Goal: Information Seeking & Learning: Find specific fact

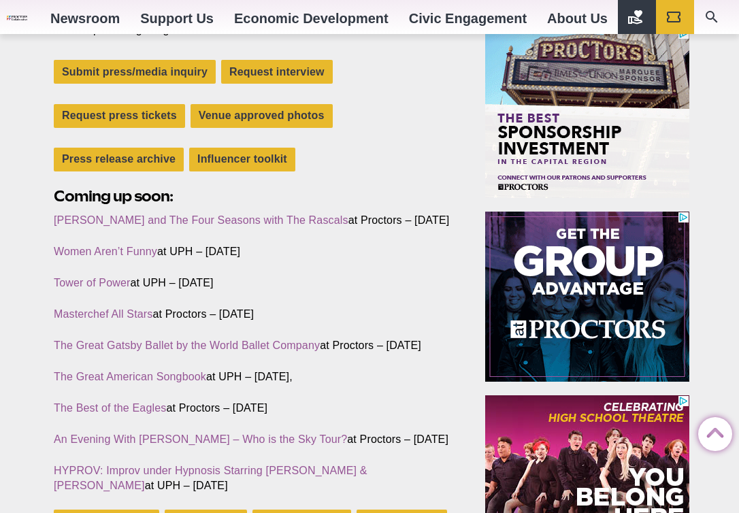
scroll to position [463, 0]
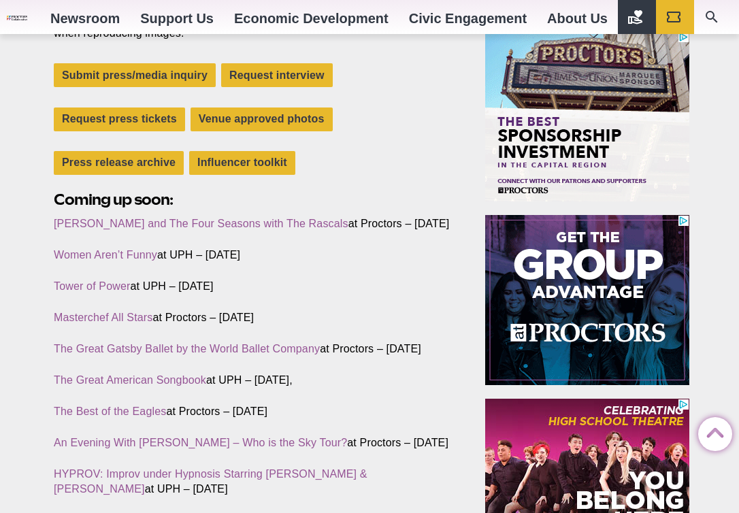
drag, startPoint x: 742, startPoint y: 69, endPoint x: 741, endPoint y: 108, distance: 38.8
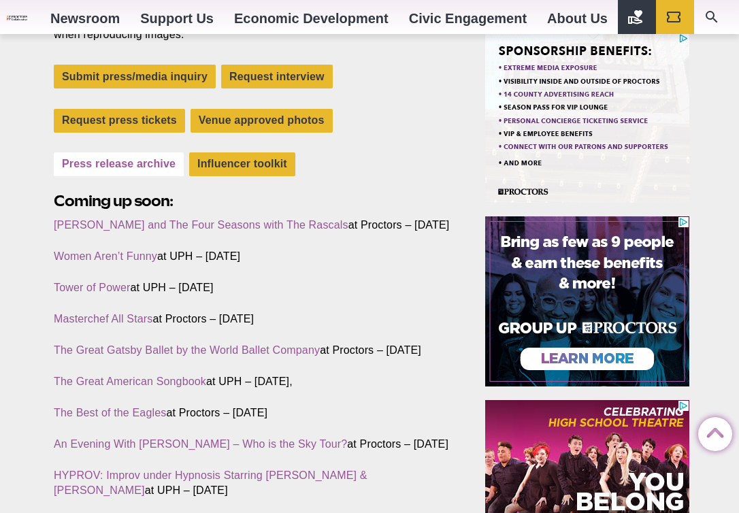
click at [122, 174] on link "Press release archive" at bounding box center [119, 165] width 130 height 24
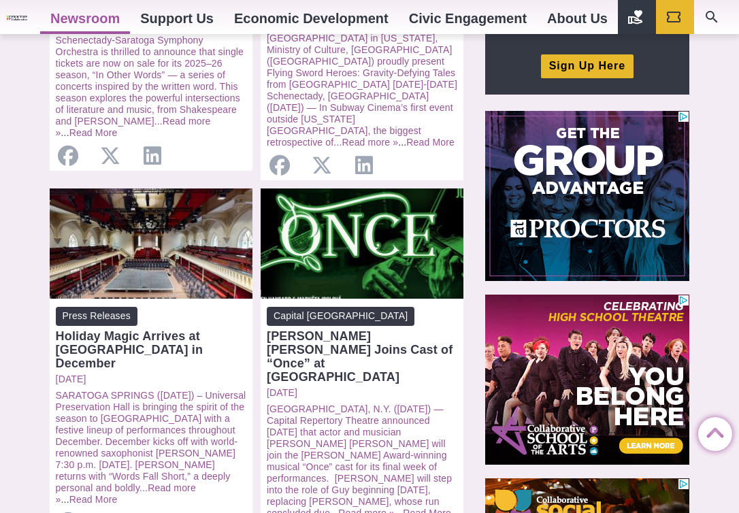
scroll to position [519, 0]
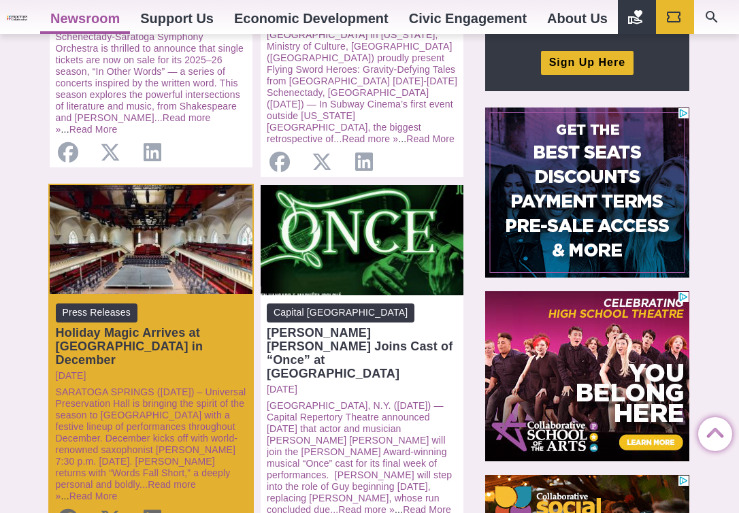
click at [135, 326] on div "Holiday Magic Arrives at [GEOGRAPHIC_DATA] in December" at bounding box center [151, 346] width 191 height 41
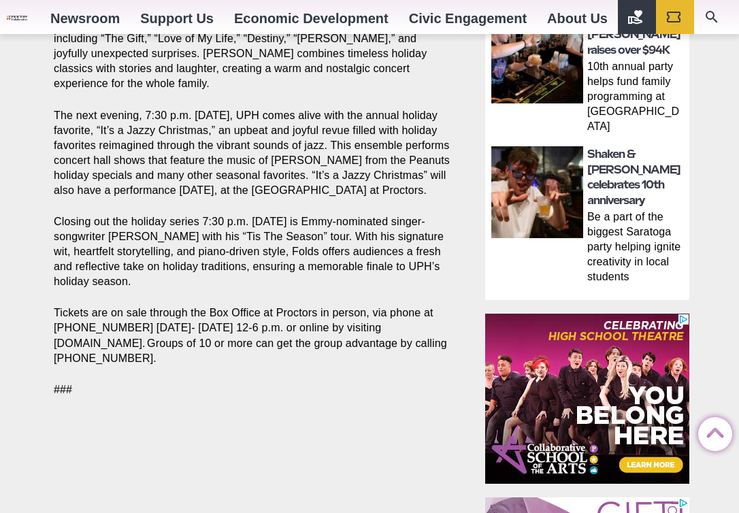
scroll to position [876, 0]
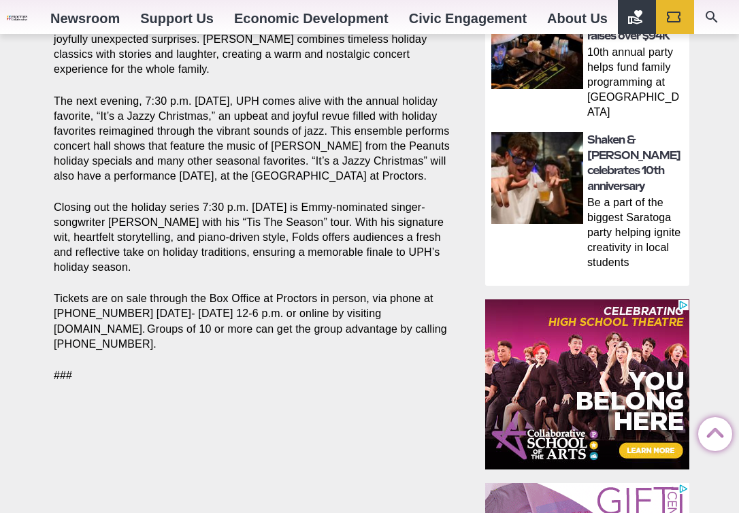
drag, startPoint x: 745, startPoint y: 44, endPoint x: 727, endPoint y: 274, distance: 230.9
click at [728, 274] on html "Proctors theREP UPH Collaborative School of the Arts All Proctors Collaborative…" at bounding box center [369, 193] width 739 height 2139
drag, startPoint x: 144, startPoint y: 304, endPoint x: 56, endPoint y: 262, distance: 97.5
click at [56, 291] on p "Tickets are on sale through the Box Office at Proctors in person, via phone at …" at bounding box center [254, 321] width 400 height 60
copy p "Tickets are on sale through the Box Office at Proctors in person, via phone at …"
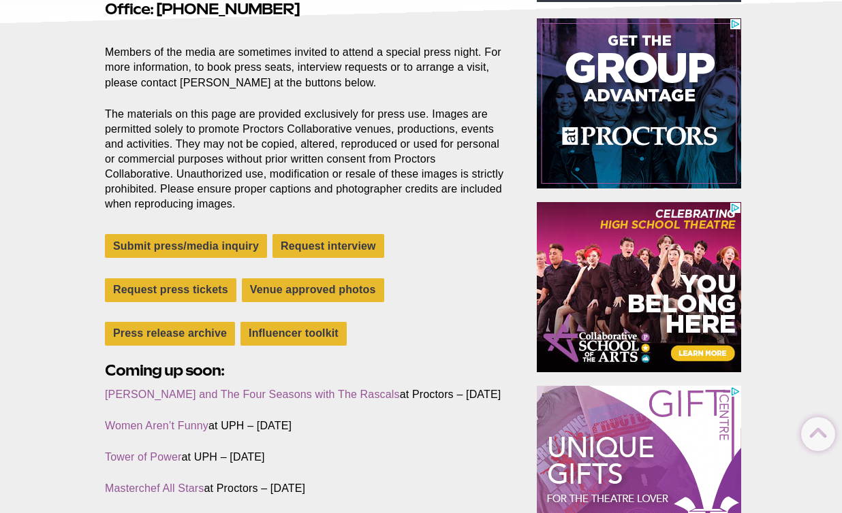
scroll to position [321, 0]
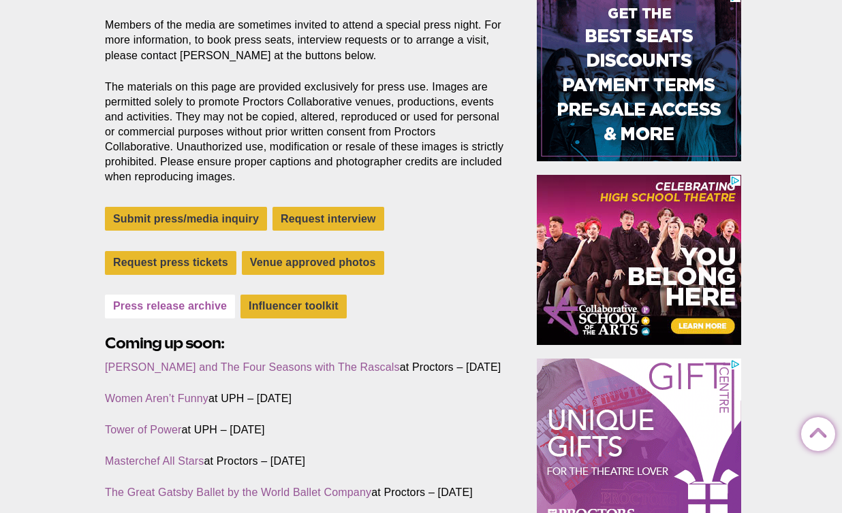
click at [180, 313] on link "Press release archive" at bounding box center [170, 307] width 130 height 24
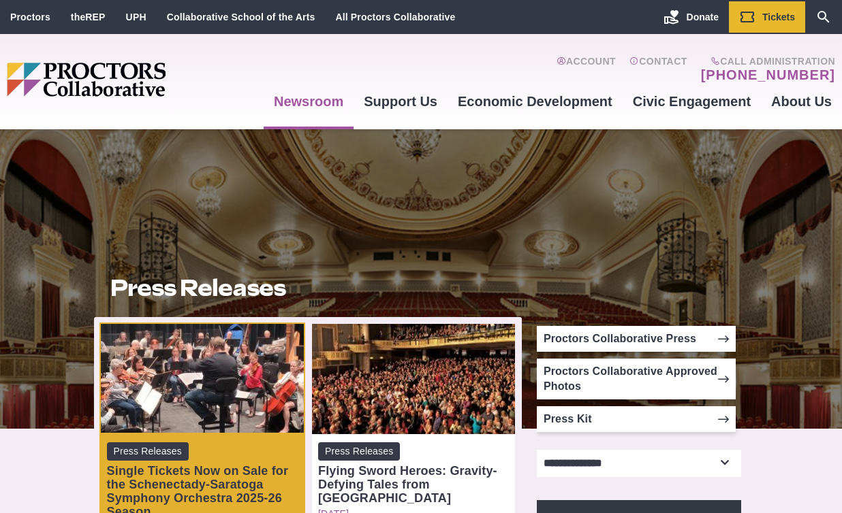
click at [246, 482] on div "Single Tickets Now on Sale for the Schenectady-Saratoga Symphony Orchestra 2025…" at bounding box center [202, 491] width 191 height 54
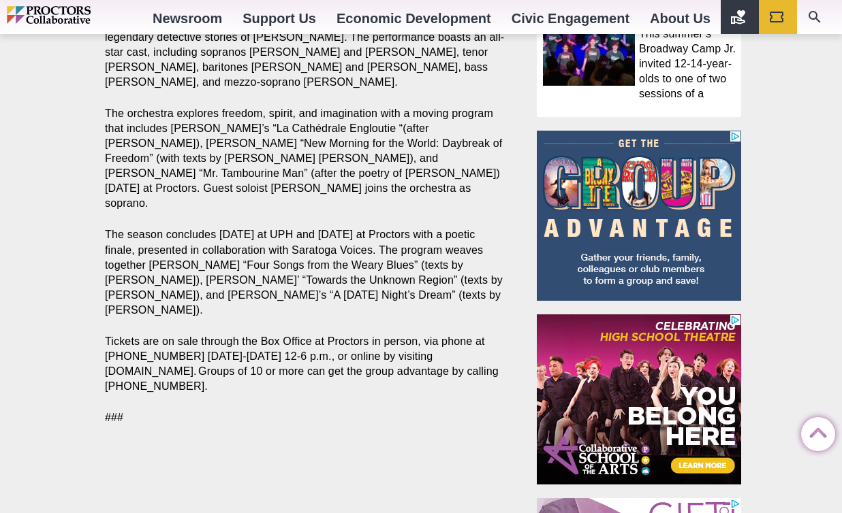
scroll to position [1027, 0]
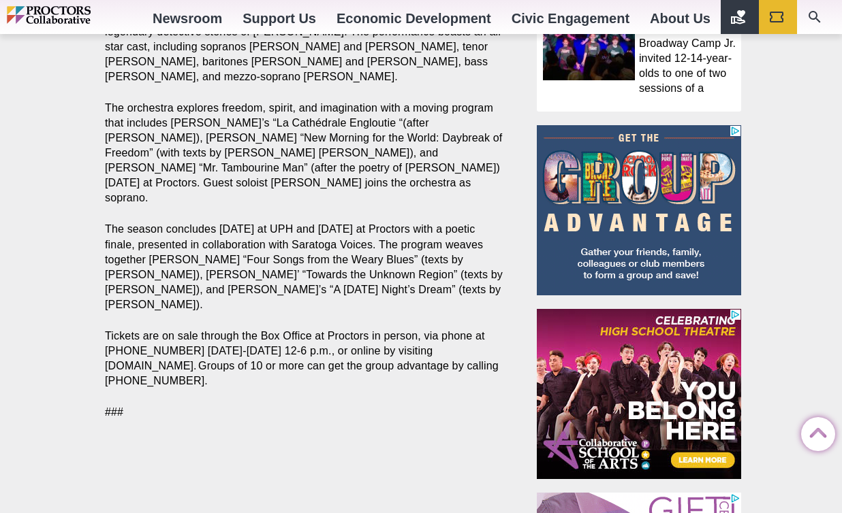
drag, startPoint x: 0, startPoint y: 0, endPoint x: 780, endPoint y: 310, distance: 839.5
click at [780, 310] on html "Proctors theREP UPH Collaborative School of the Arts All Proctors Collaborative…" at bounding box center [421, 31] width 842 height 2116
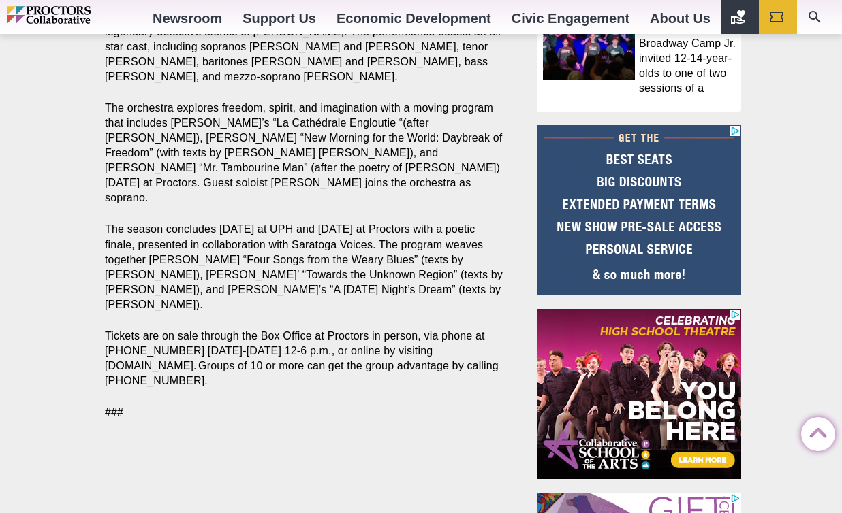
drag, startPoint x: 202, startPoint y: 332, endPoint x: 97, endPoint y: 293, distance: 111.2
click at [97, 293] on section "Share Share on Facebook Share on Twitter/X Copy Link SCHENECTADY ([DATE]) – The…" at bounding box center [308, 17] width 428 height 838
copy p "Tickets are on sale through the Box Office at Proctors in person, via phone at …"
